Goal: Information Seeking & Learning: Learn about a topic

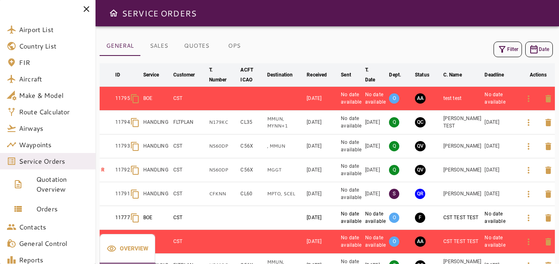
scroll to position [126, 0]
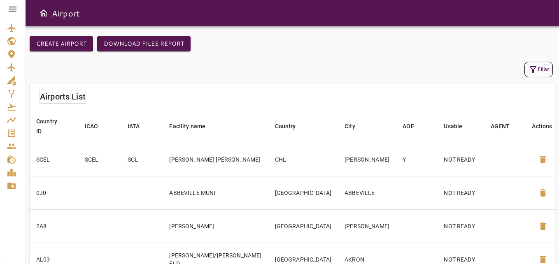
drag, startPoint x: 18, startPoint y: 5, endPoint x: 13, endPoint y: 7, distance: 5.2
click at [13, 7] on div at bounding box center [12, 9] width 25 height 18
click at [13, 7] on icon at bounding box center [12, 9] width 7 height 5
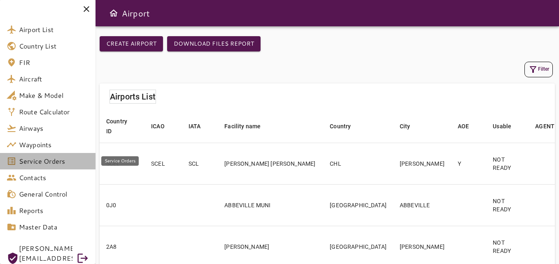
click at [34, 162] on span "Service Orders" at bounding box center [54, 161] width 70 height 10
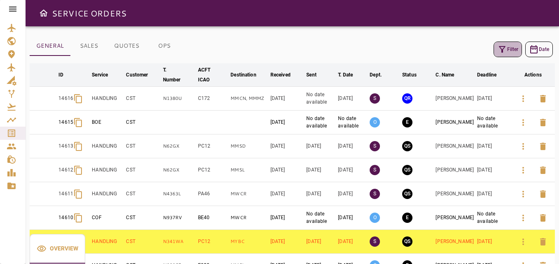
click at [516, 44] on button "Filter" at bounding box center [507, 50] width 28 height 16
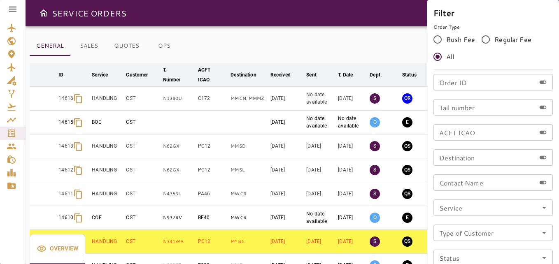
drag, startPoint x: 486, startPoint y: 92, endPoint x: 480, endPoint y: 84, distance: 10.0
click at [480, 84] on div "Order ID Order ID Tail number Tail number ACFT ICAO ACFT ICAO Destination Desti…" at bounding box center [492, 186] width 119 height 224
click at [480, 84] on input "Order ID" at bounding box center [484, 82] width 102 height 16
type input "*"
type input "*****"
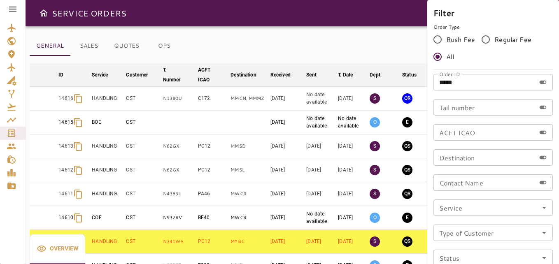
click at [356, 39] on div at bounding box center [279, 132] width 559 height 264
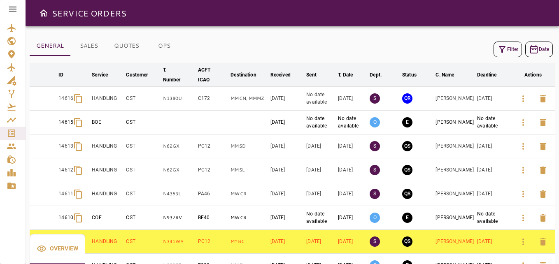
scroll to position [93, 0]
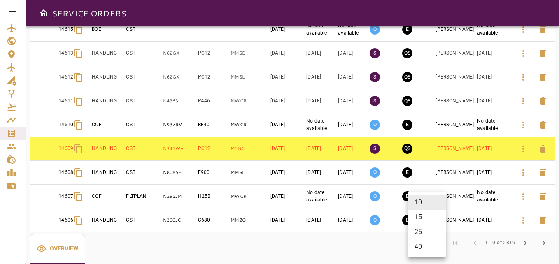
click at [422, 239] on body "SERVICE ORDERS GENERAL SALES QUOTES OPS Filter Date arrow_downward ID arrow_dow…" at bounding box center [279, 132] width 559 height 264
click at [420, 243] on li "40" at bounding box center [427, 246] width 38 height 15
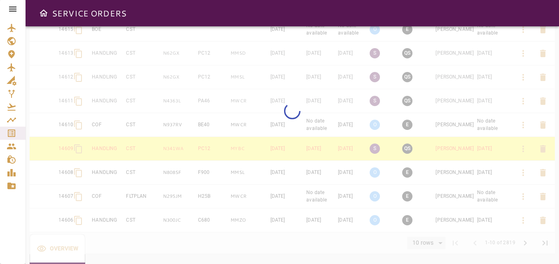
type input "**"
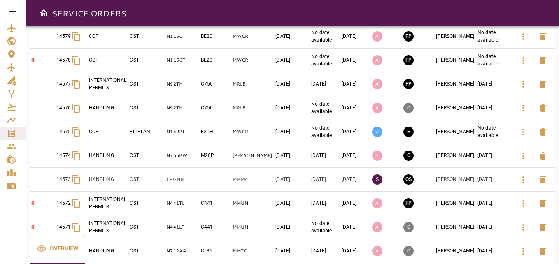
scroll to position [809, 0]
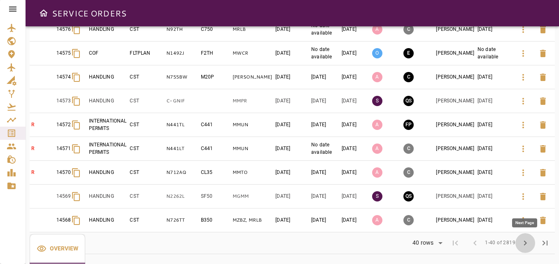
click at [527, 247] on span "chevron_right" at bounding box center [525, 243] width 10 height 10
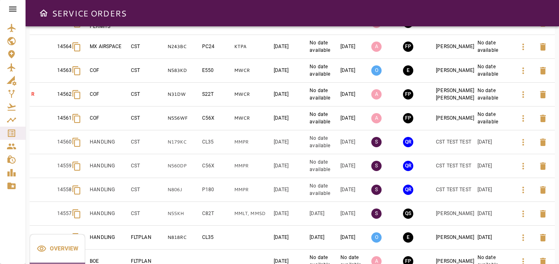
scroll to position [124, 0]
click at [519, 144] on icon "button" at bounding box center [523, 142] width 10 height 10
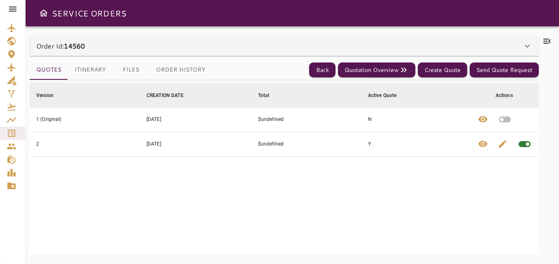
click at [17, 12] on icon at bounding box center [13, 9] width 10 height 10
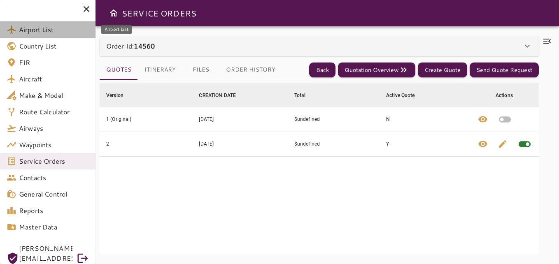
click at [23, 28] on span "Airport List" at bounding box center [54, 30] width 70 height 10
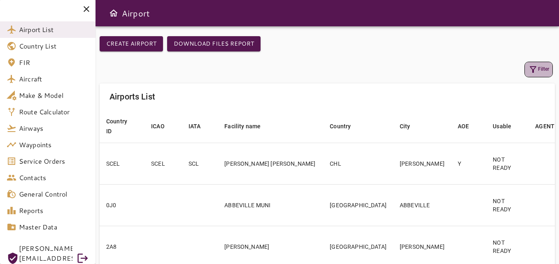
click at [533, 74] on icon "button" at bounding box center [533, 70] width 10 height 10
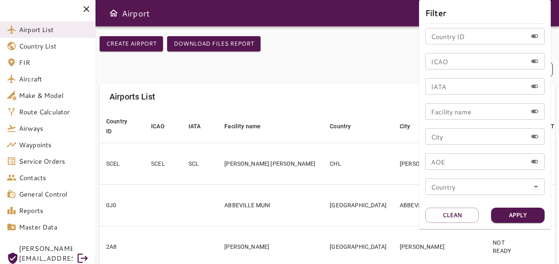
drag, startPoint x: 480, startPoint y: 72, endPoint x: 460, endPoint y: 52, distance: 27.6
click at [460, 52] on div "Country ID Country ID ICAO ICAO IATA IATA Facility name Facility name City City…" at bounding box center [484, 115] width 119 height 174
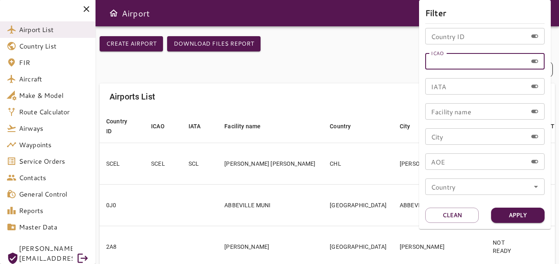
click at [453, 58] on input "ICAO" at bounding box center [476, 61] width 102 height 16
type input "****"
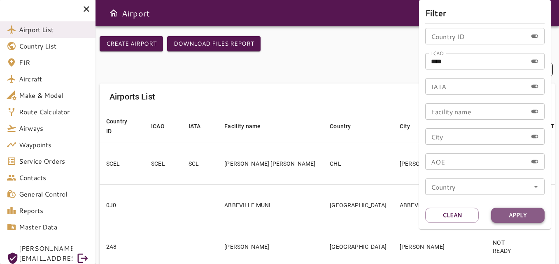
click at [517, 212] on button "Apply" at bounding box center [517, 215] width 53 height 15
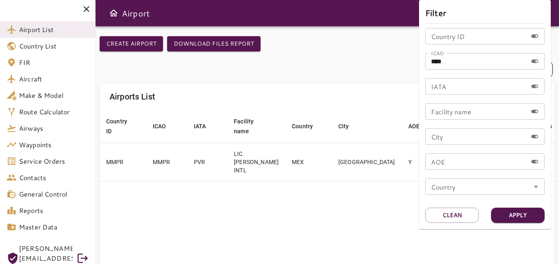
click at [344, 197] on div at bounding box center [279, 132] width 559 height 264
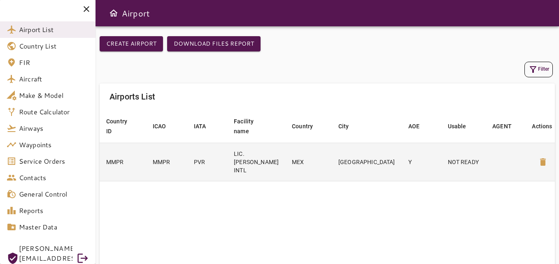
click at [277, 163] on td "LIC. [PERSON_NAME] INTL" at bounding box center [256, 162] width 58 height 38
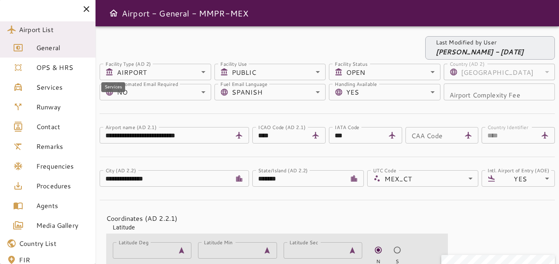
drag, startPoint x: 74, startPoint y: 93, endPoint x: 60, endPoint y: 92, distance: 14.9
click at [60, 92] on span "Services" at bounding box center [62, 87] width 53 height 10
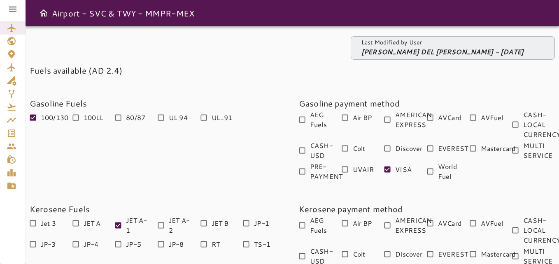
click at [13, 6] on icon at bounding box center [13, 9] width 10 height 10
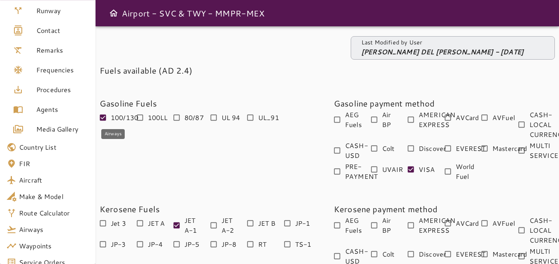
scroll to position [192, 0]
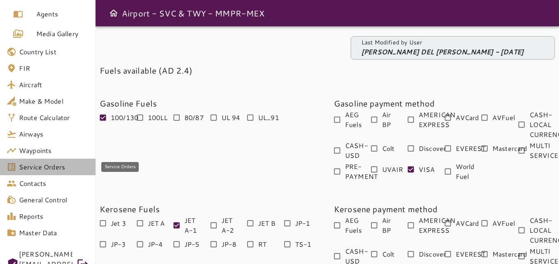
click at [37, 168] on span "Service Orders" at bounding box center [54, 167] width 70 height 10
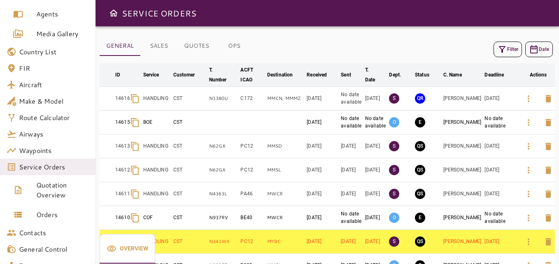
scroll to position [93, 0]
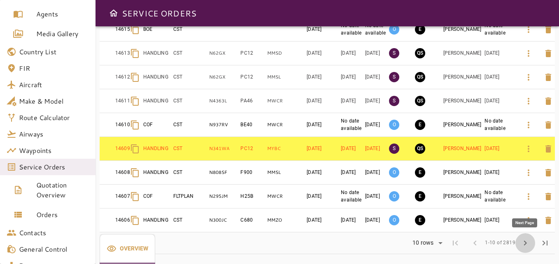
click at [523, 239] on span "chevron_right" at bounding box center [525, 243] width 10 height 10
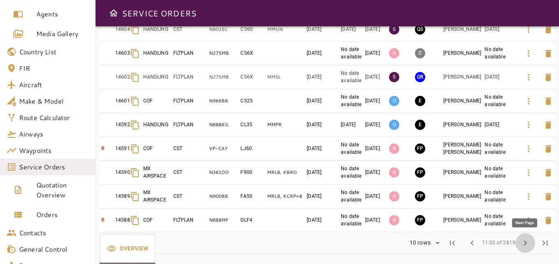
click at [523, 239] on span "chevron_right" at bounding box center [525, 243] width 10 height 10
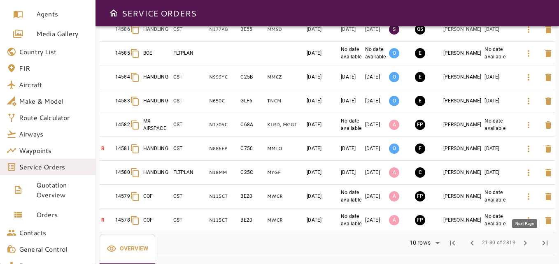
scroll to position [94, 0]
click at [523, 239] on span "chevron_right" at bounding box center [525, 243] width 10 height 10
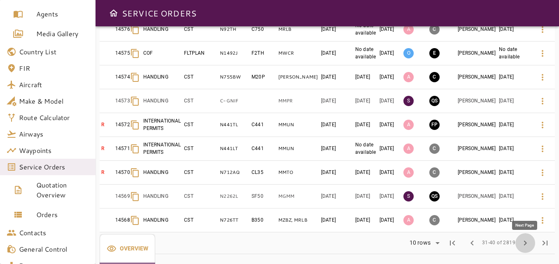
click at [523, 239] on button "chevron_right" at bounding box center [525, 243] width 20 height 20
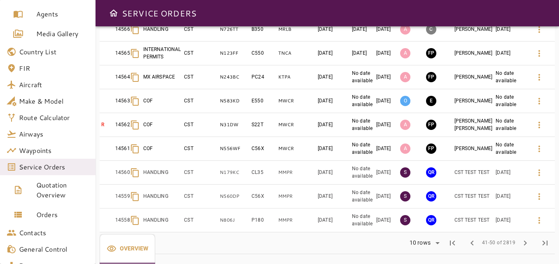
scroll to position [96, 0]
click at [536, 176] on button "button" at bounding box center [539, 173] width 20 height 20
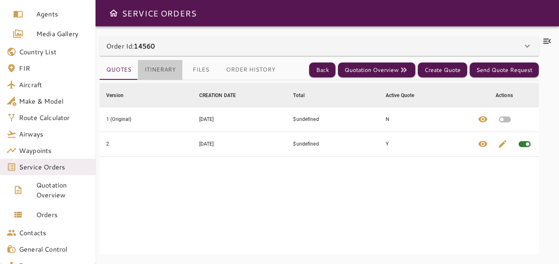
click at [155, 74] on button "Itinerary" at bounding box center [160, 70] width 44 height 20
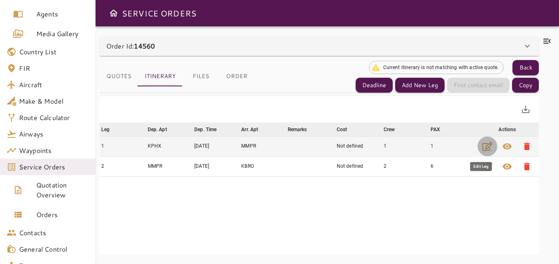
click at [485, 146] on icon "button" at bounding box center [487, 146] width 10 height 10
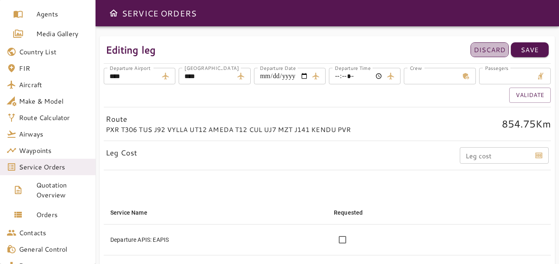
click at [496, 54] on p "Discard" at bounding box center [489, 50] width 32 height 10
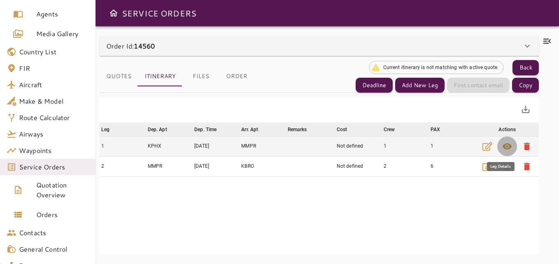
click at [503, 146] on span "visibility" at bounding box center [507, 146] width 10 height 10
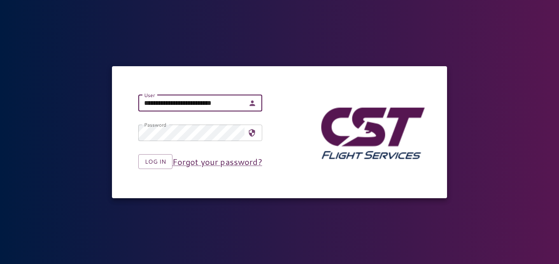
click at [165, 106] on input "**********" at bounding box center [191, 103] width 107 height 16
type input "**********"
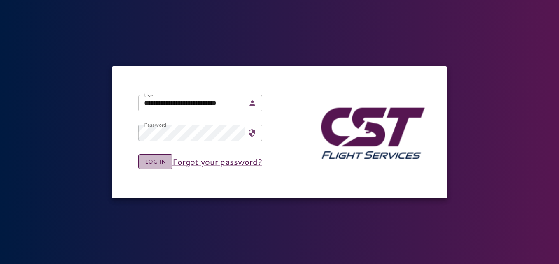
click at [158, 164] on button "Log in" at bounding box center [155, 161] width 34 height 15
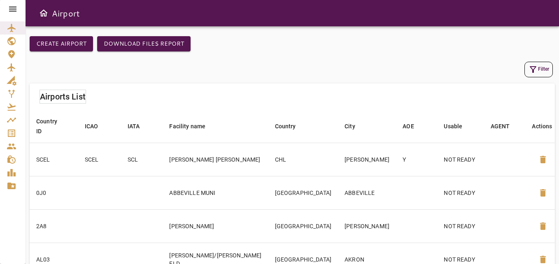
click at [10, 12] on icon at bounding box center [12, 9] width 7 height 5
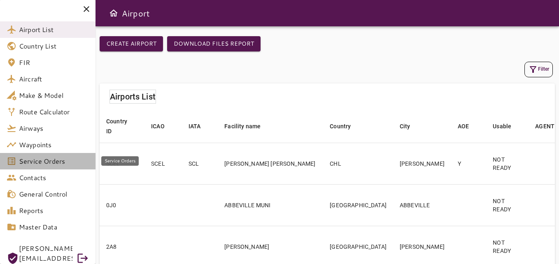
click at [31, 162] on span "Service Orders" at bounding box center [54, 161] width 70 height 10
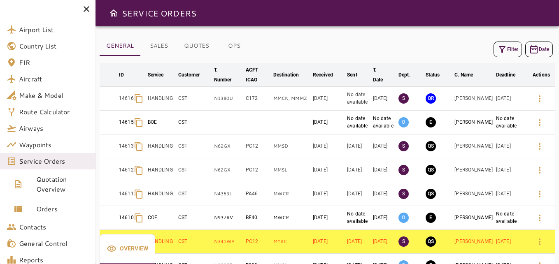
scroll to position [93, 0]
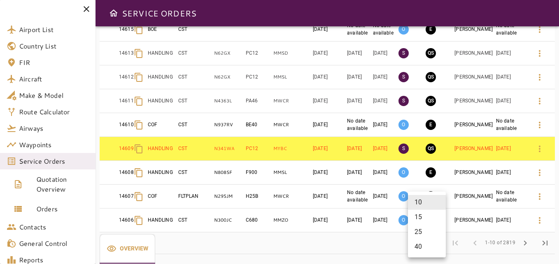
click at [432, 240] on body "Airport List Country List FIR Aircraft Make & Model Route Calculator Airways Wa…" at bounding box center [279, 132] width 559 height 264
click at [423, 246] on li "40" at bounding box center [427, 246] width 38 height 15
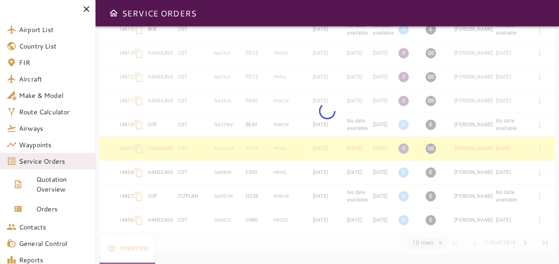
type input "**"
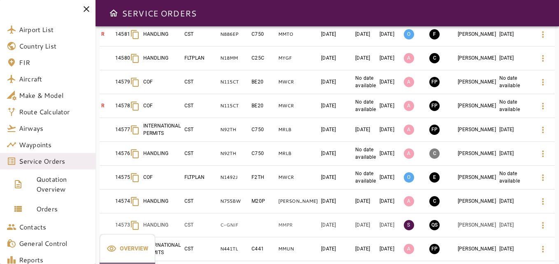
scroll to position [809, 0]
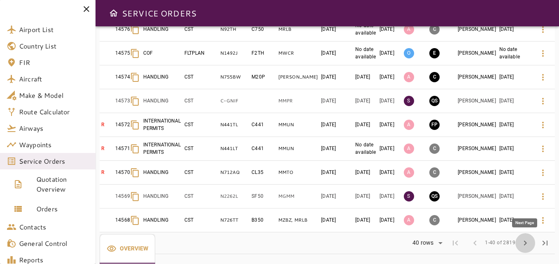
click at [519, 241] on button "chevron_right" at bounding box center [525, 243] width 20 height 20
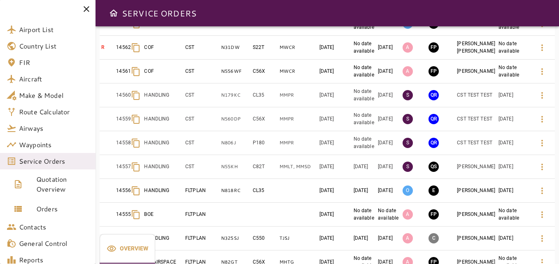
scroll to position [170, 0]
click at [542, 95] on icon "button" at bounding box center [542, 96] width 10 height 10
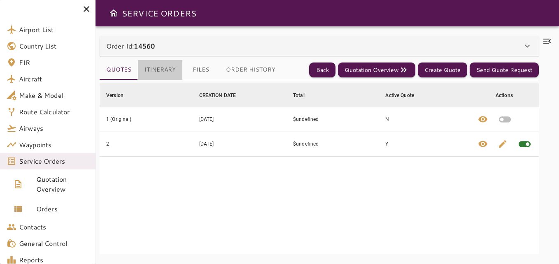
click at [158, 67] on button "Itinerary" at bounding box center [160, 70] width 44 height 20
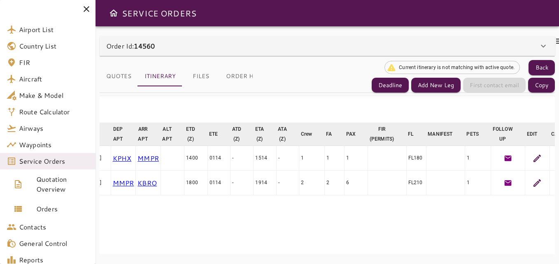
scroll to position [0, 140]
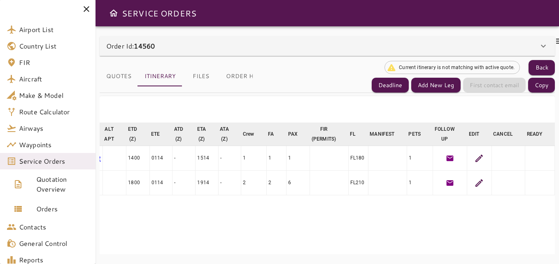
click at [474, 155] on icon at bounding box center [479, 158] width 10 height 10
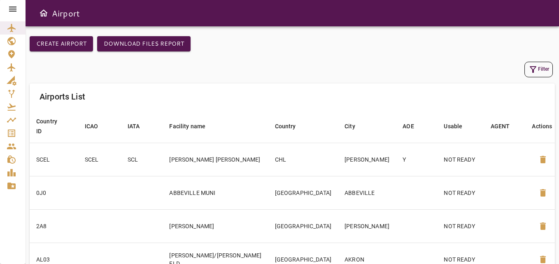
click at [255, 81] on div "Create airport Download Files Report Filter Airports List Country ID arrow_down…" at bounding box center [292, 267] width 525 height 462
click at [531, 65] on icon "button" at bounding box center [533, 70] width 10 height 10
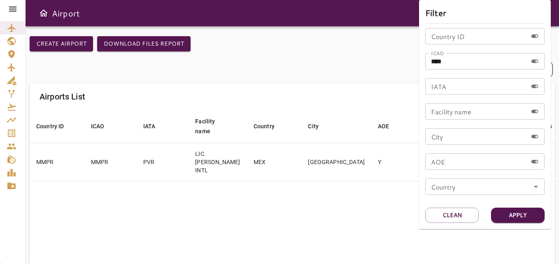
click at [153, 161] on div at bounding box center [279, 132] width 559 height 264
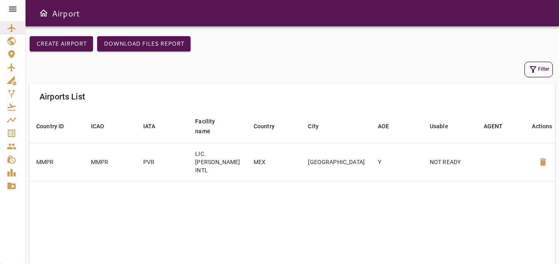
click at [153, 161] on td "PVR" at bounding box center [163, 162] width 52 height 38
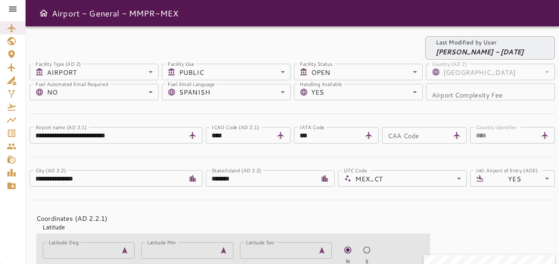
click at [16, 7] on icon at bounding box center [12, 9] width 7 height 5
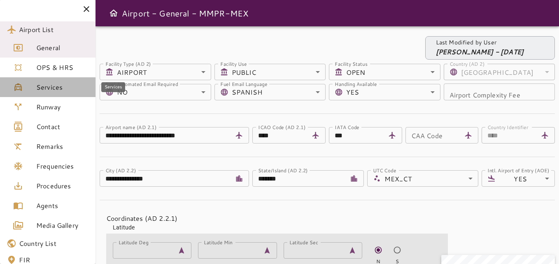
click at [42, 92] on link "Services" at bounding box center [47, 87] width 95 height 20
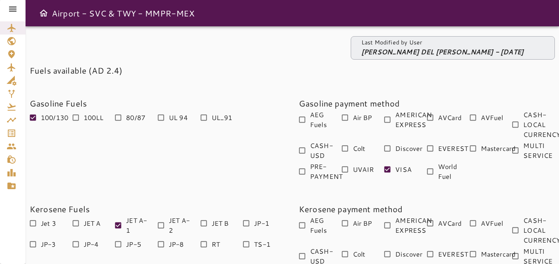
click at [14, 8] on icon at bounding box center [13, 9] width 10 height 10
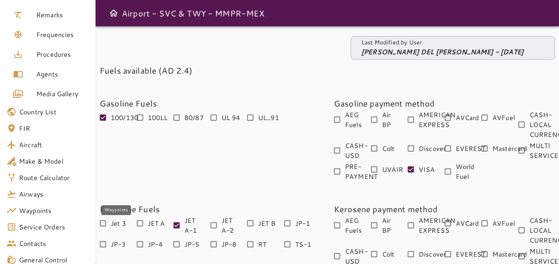
scroll to position [132, 0]
click at [36, 222] on span "Service Orders" at bounding box center [54, 227] width 70 height 10
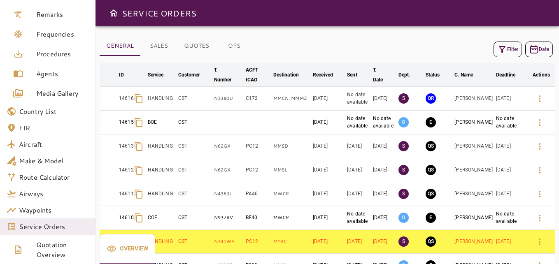
scroll to position [93, 0]
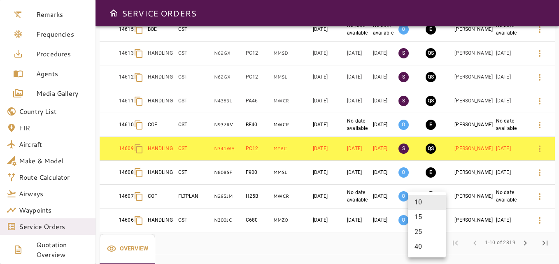
click at [432, 241] on body "Airport List General OPS & HRS Services Runway Contact Remarks Frequencies Proc…" at bounding box center [279, 132] width 559 height 264
click at [421, 246] on li "40" at bounding box center [427, 246] width 38 height 15
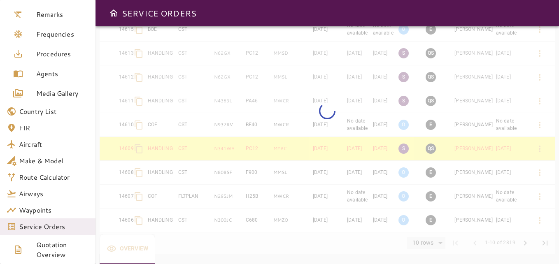
type input "**"
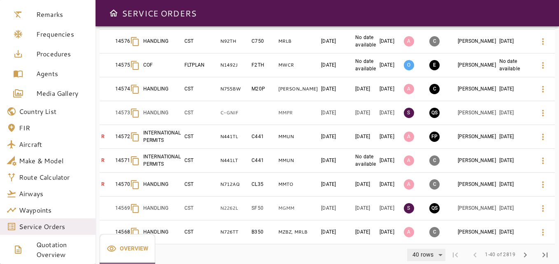
scroll to position [809, 0]
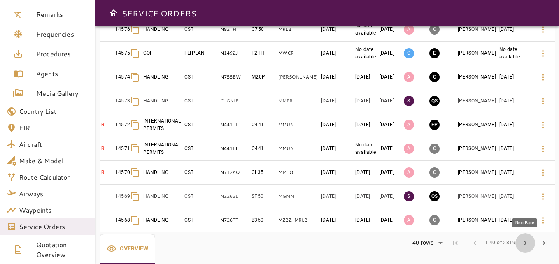
click at [529, 245] on span "chevron_right" at bounding box center [525, 243] width 10 height 10
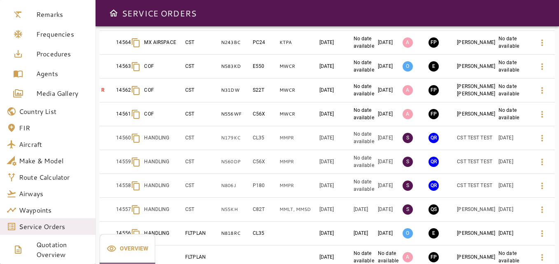
scroll to position [127, 0]
click at [542, 135] on icon "button" at bounding box center [542, 139] width 10 height 10
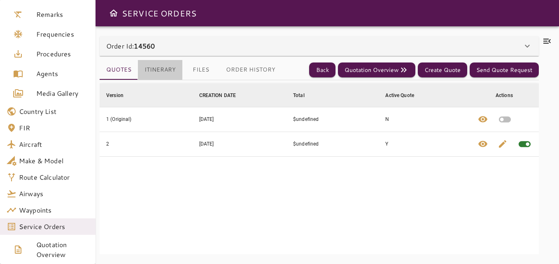
click at [152, 66] on button "Itinerary" at bounding box center [160, 70] width 44 height 20
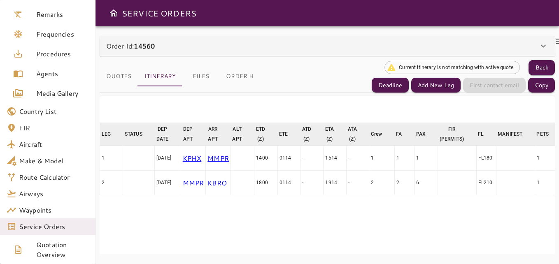
scroll to position [0, 140]
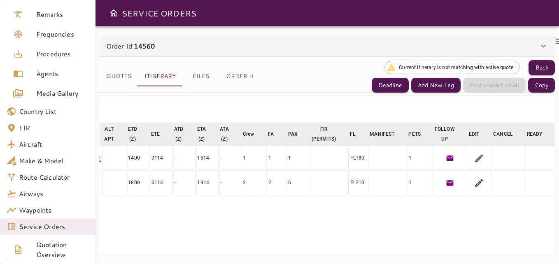
click at [474, 155] on icon at bounding box center [479, 158] width 10 height 10
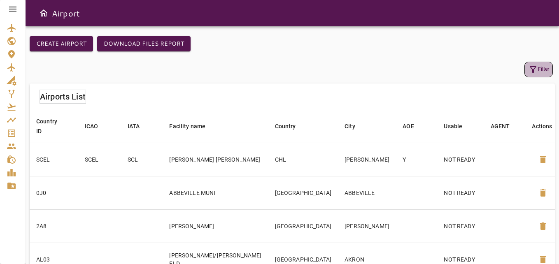
click at [543, 70] on button "Filter" at bounding box center [538, 70] width 28 height 16
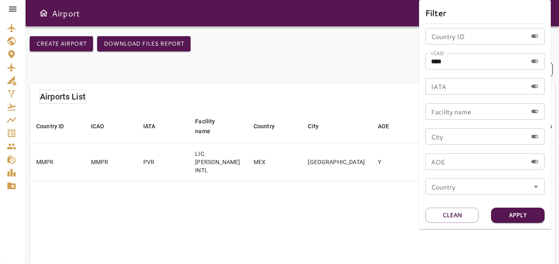
click at [264, 190] on div at bounding box center [279, 132] width 559 height 264
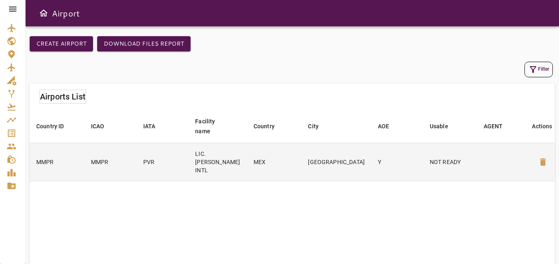
click at [227, 162] on td "LIC. [PERSON_NAME] INTL" at bounding box center [217, 162] width 58 height 38
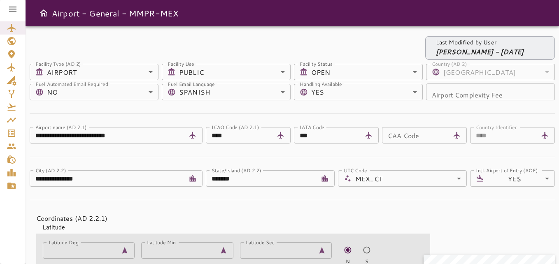
click at [9, 7] on icon at bounding box center [12, 9] width 7 height 5
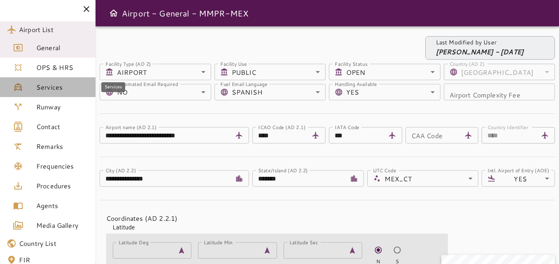
click at [51, 83] on span "Services" at bounding box center [62, 87] width 53 height 10
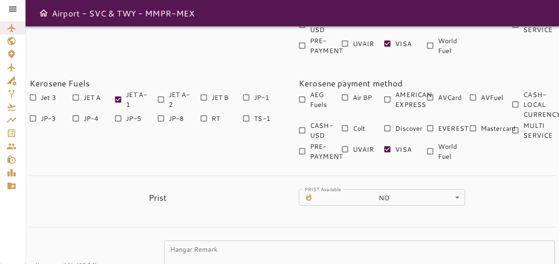
scroll to position [326, 0]
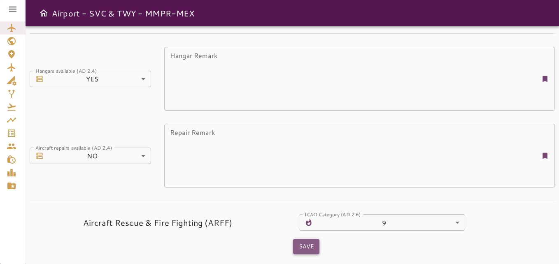
click at [304, 243] on button "Save" at bounding box center [306, 246] width 26 height 15
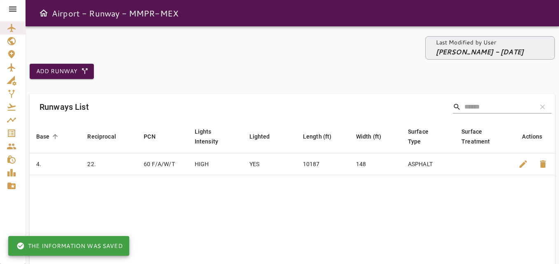
click at [13, 7] on icon at bounding box center [12, 9] width 7 height 5
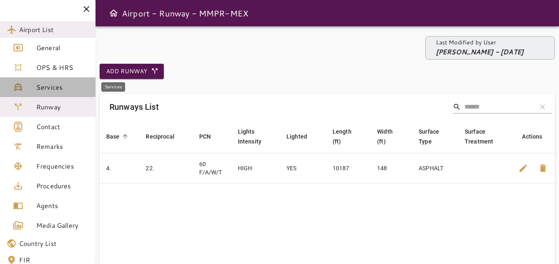
click at [41, 83] on span "Services" at bounding box center [62, 87] width 53 height 10
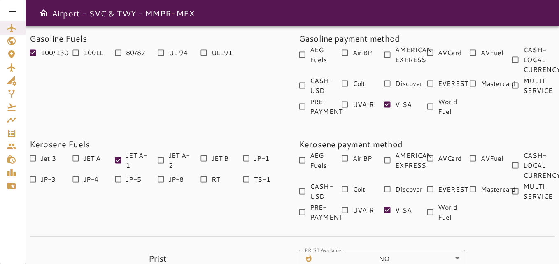
scroll to position [70, 0]
